Goal: Information Seeking & Learning: Learn about a topic

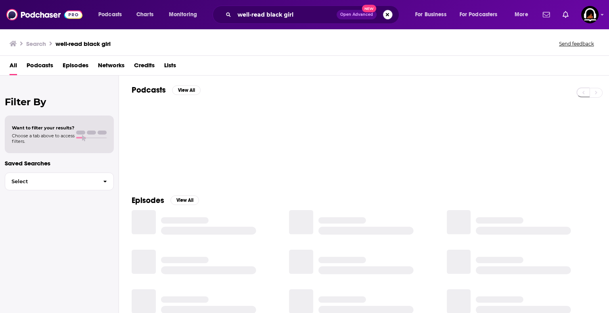
drag, startPoint x: 0, startPoint y: 0, endPoint x: 390, endPoint y: 17, distance: 390.6
click at [390, 17] on button "Search podcasts, credits, & more..." at bounding box center [388, 15] width 10 height 10
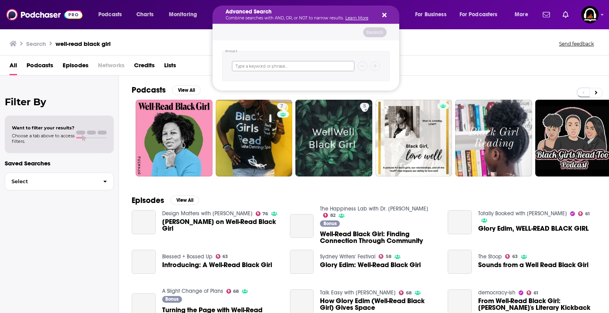
click at [295, 68] on input "Search podcasts, credits, & more..." at bounding box center [293, 66] width 122 height 10
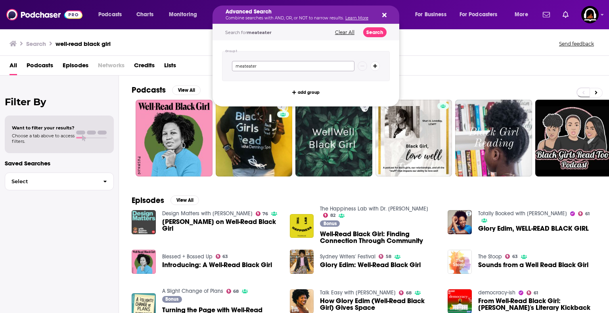
type input "meateater"
drag, startPoint x: 295, startPoint y: 68, endPoint x: 384, endPoint y: 15, distance: 103.2
click at [384, 15] on icon "Search podcasts, credits, & more..." at bounding box center [384, 15] width 4 height 4
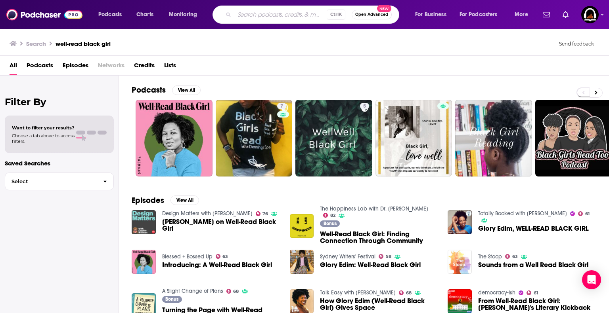
click at [258, 10] on input "Search podcasts, credits, & more..." at bounding box center [280, 14] width 92 height 13
type input "meateater"
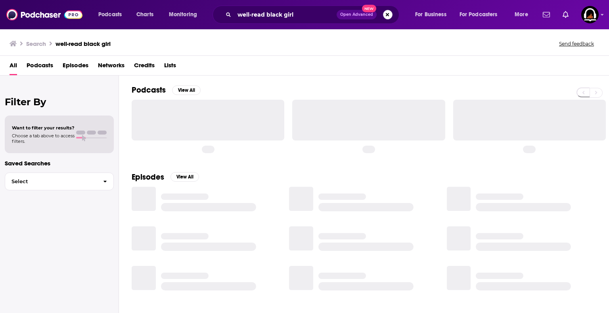
click at [385, 14] on button "Search podcasts, credits, & more..." at bounding box center [388, 15] width 10 height 10
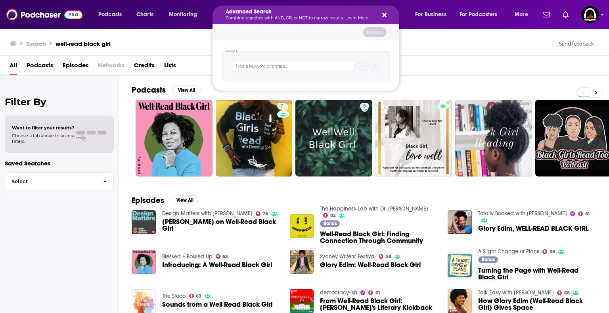
click at [384, 13] on icon "Search podcasts, credits, & more..." at bounding box center [384, 15] width 4 height 6
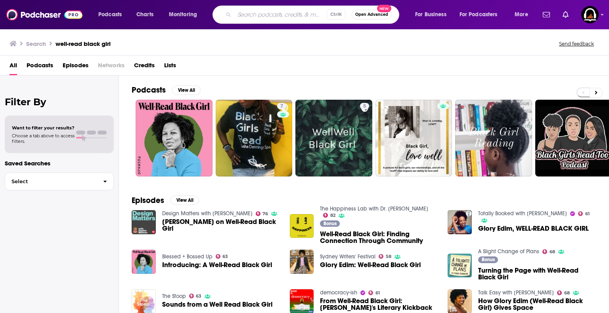
click at [273, 17] on input "Search podcasts, credits, & more..." at bounding box center [280, 14] width 92 height 13
type input "meateater"
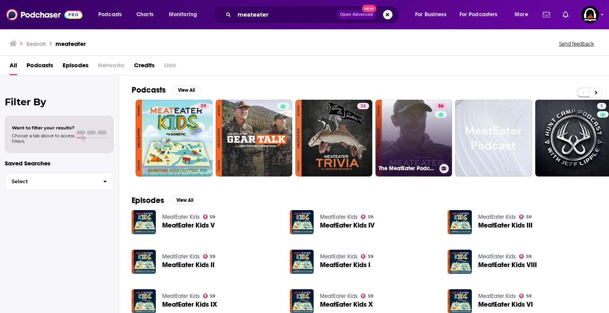
click at [393, 144] on link "86 The MeatEater Podcast" at bounding box center [413, 138] width 77 height 77
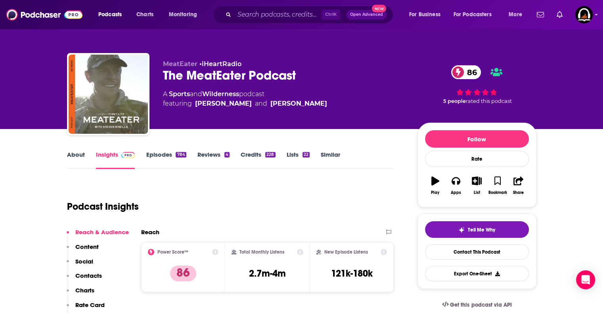
scroll to position [76, 0]
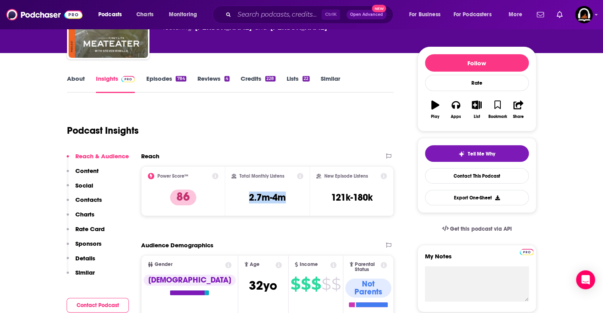
drag, startPoint x: 286, startPoint y: 197, endPoint x: 246, endPoint y: 197, distance: 40.0
click at [246, 197] on div "Total Monthly Listens 2.7m-4m" at bounding box center [267, 191] width 72 height 36
copy h3 "2.7m-4m"
click at [246, 197] on div "Total Monthly Listens 2.7m-4m" at bounding box center [267, 191] width 72 height 36
click at [274, 17] on input "Search podcasts, credits, & more..." at bounding box center [277, 14] width 87 height 13
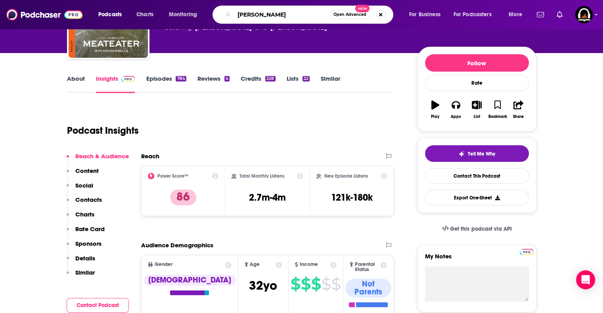
type input "theo vaugh"
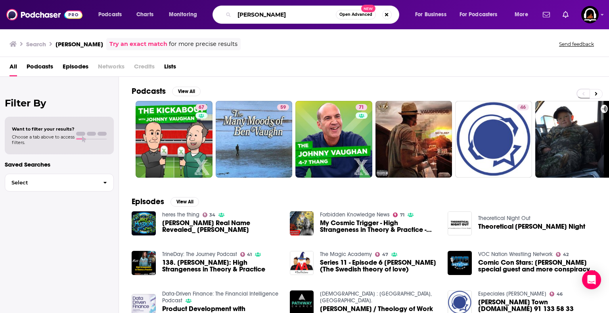
click at [290, 17] on input "theo vaugh" at bounding box center [284, 14] width 101 height 13
type input "theo von"
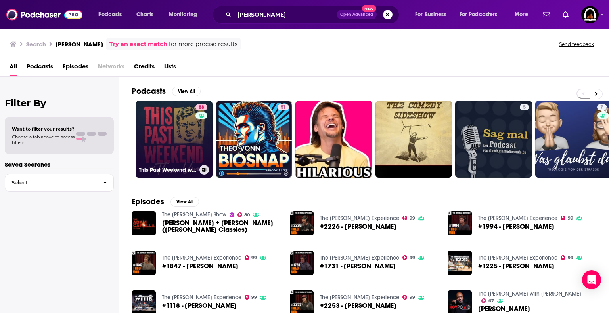
click at [158, 139] on link "88 This Past Weekend w/ Theo Von" at bounding box center [173, 139] width 77 height 77
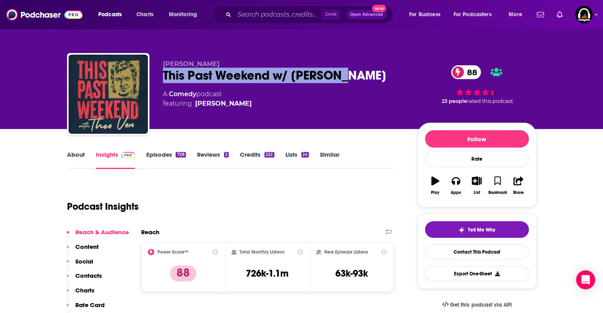
drag, startPoint x: 251, startPoint y: 78, endPoint x: 164, endPoint y: 77, distance: 86.4
click at [164, 77] on div "This Past Weekend w/ Theo Von 88" at bounding box center [284, 75] width 242 height 15
copy h2 "This Past Weekend w/ Theo Von"
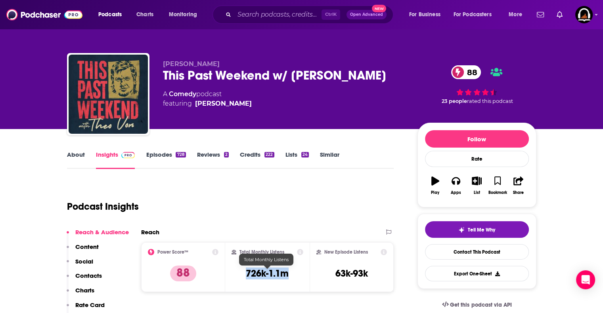
drag, startPoint x: 290, startPoint y: 276, endPoint x: 246, endPoint y: 276, distance: 44.8
click at [246, 276] on div "Total Monthly Listens 726k-1.1m" at bounding box center [267, 267] width 72 height 36
copy h3 "726k-1.1m"
click at [246, 276] on h3 "726k-1.1m" at bounding box center [267, 274] width 43 height 12
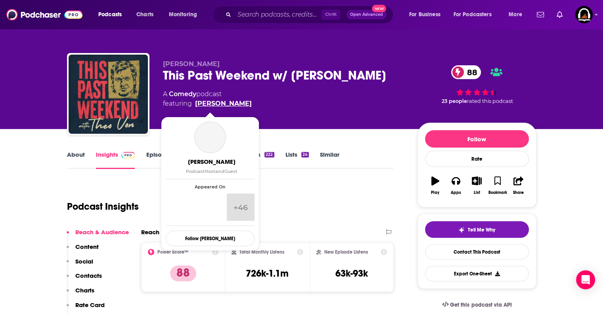
click at [212, 104] on link "Theo Von" at bounding box center [223, 104] width 57 height 10
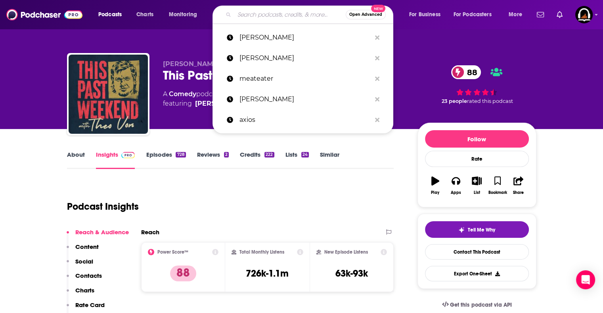
click at [290, 11] on input "Search podcasts, credits, & more..." at bounding box center [289, 14] width 111 height 13
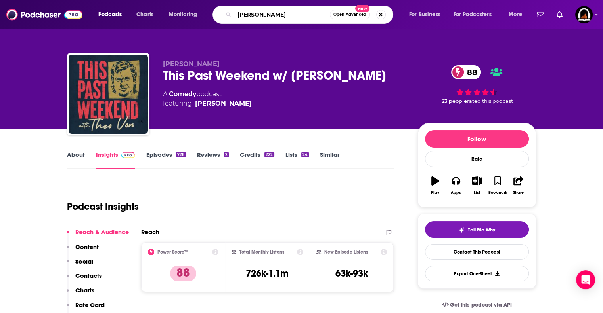
type input "shawn ryan"
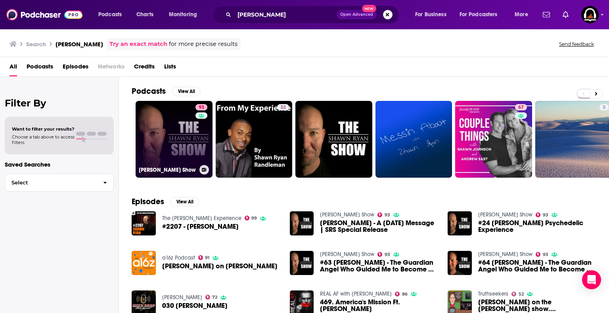
click at [181, 131] on link "93 Shawn Ryan Show" at bounding box center [173, 139] width 77 height 77
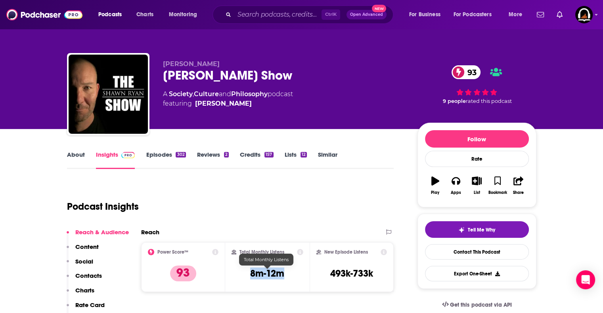
drag, startPoint x: 285, startPoint y: 273, endPoint x: 250, endPoint y: 273, distance: 34.9
click at [250, 273] on div "Total Monthly Listens 8m-12m" at bounding box center [267, 267] width 72 height 36
copy h3 "8m-12m"
click at [250, 273] on h3 "8m-12m" at bounding box center [267, 274] width 34 height 12
